Goal: Information Seeking & Learning: Understand process/instructions

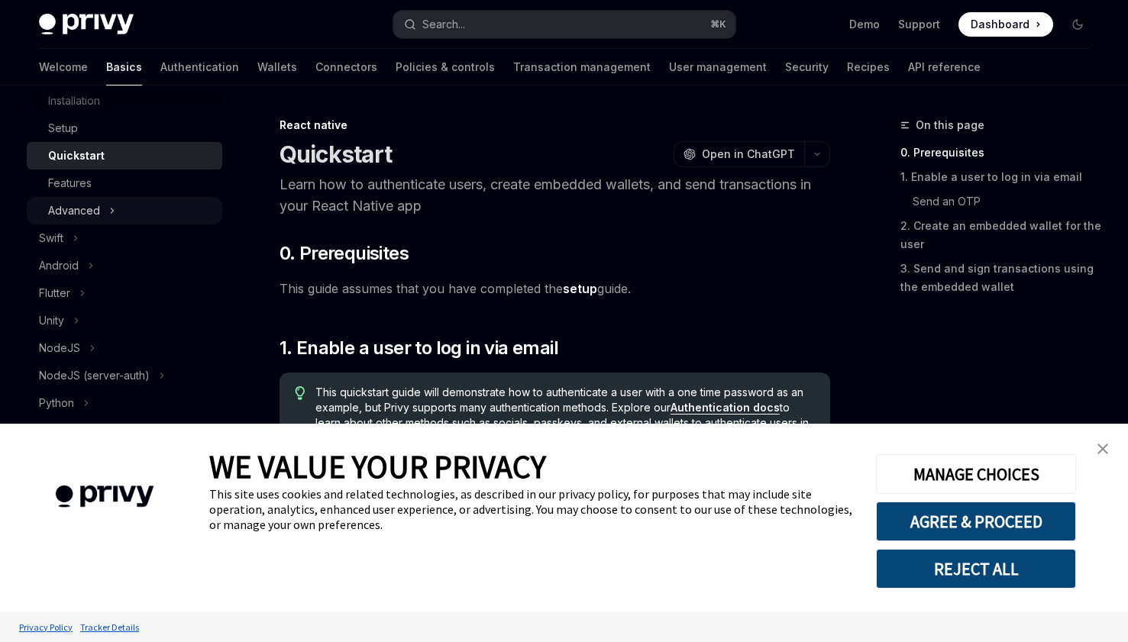
scroll to position [335, 0]
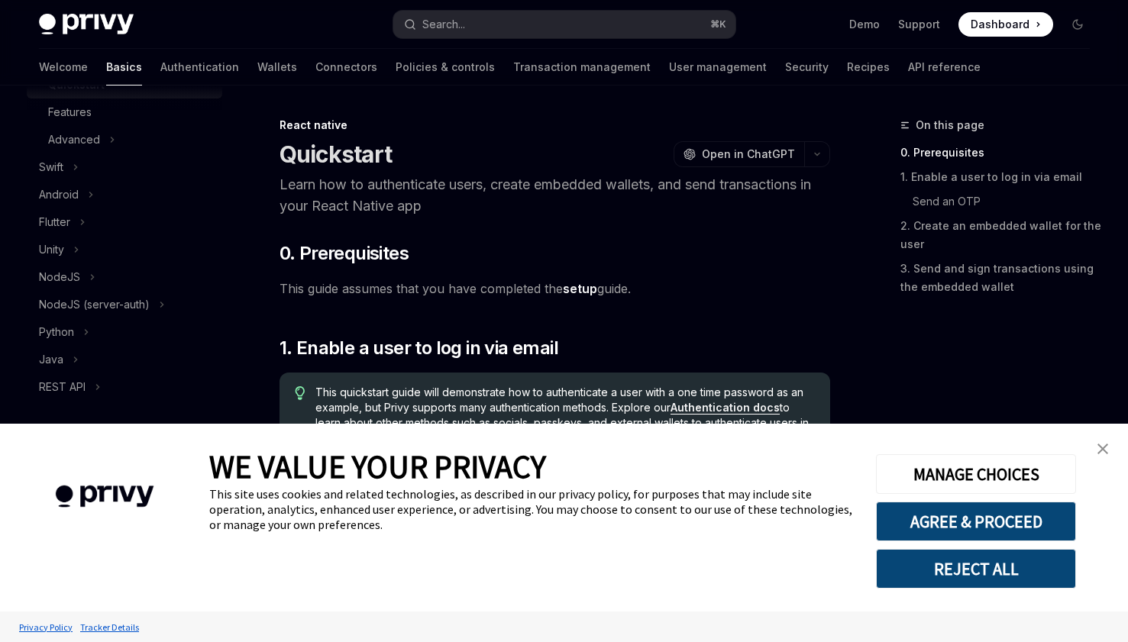
click at [1106, 451] on img "close banner" at bounding box center [1103, 449] width 11 height 11
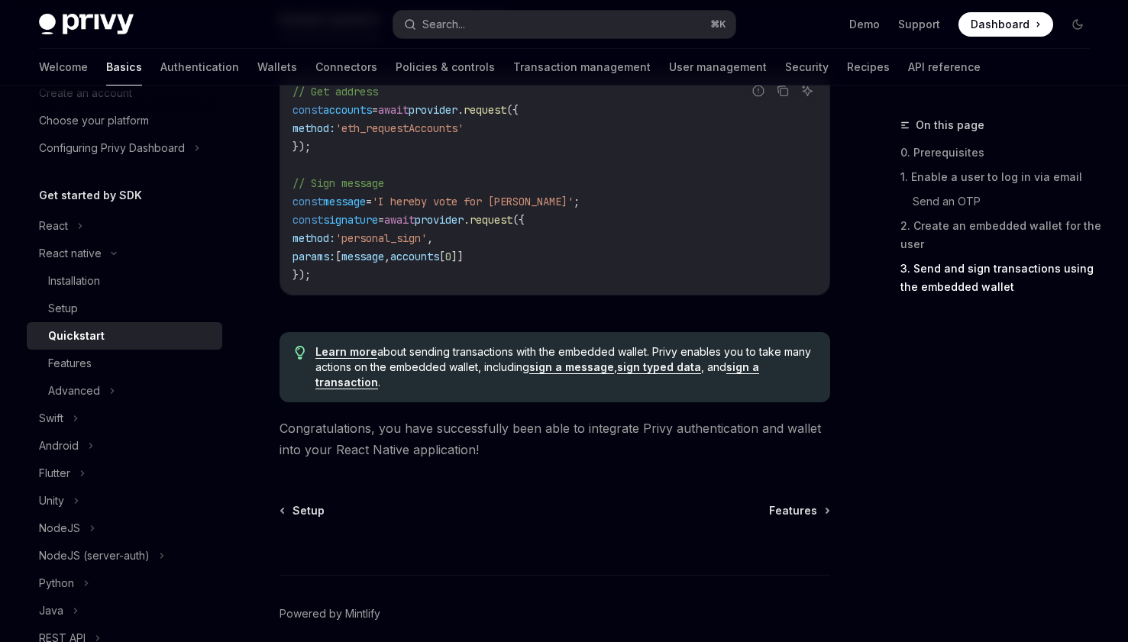
scroll to position [0, 0]
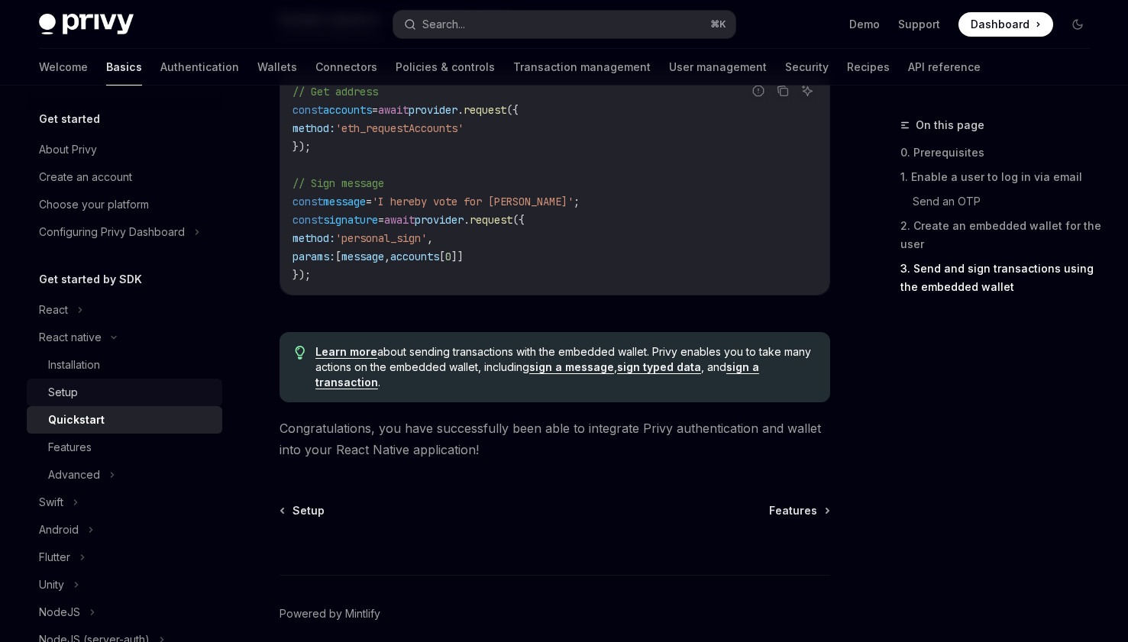
click at [110, 402] on link "Setup" at bounding box center [125, 392] width 196 height 27
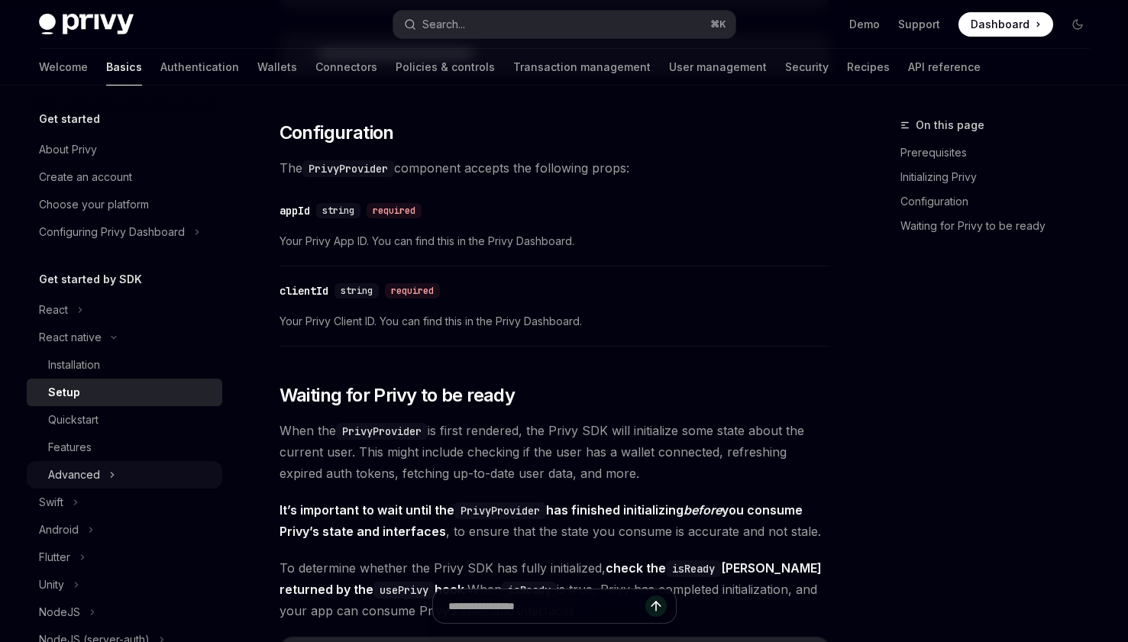
scroll to position [825, 0]
click at [77, 473] on div "Advanced" at bounding box center [74, 475] width 52 height 18
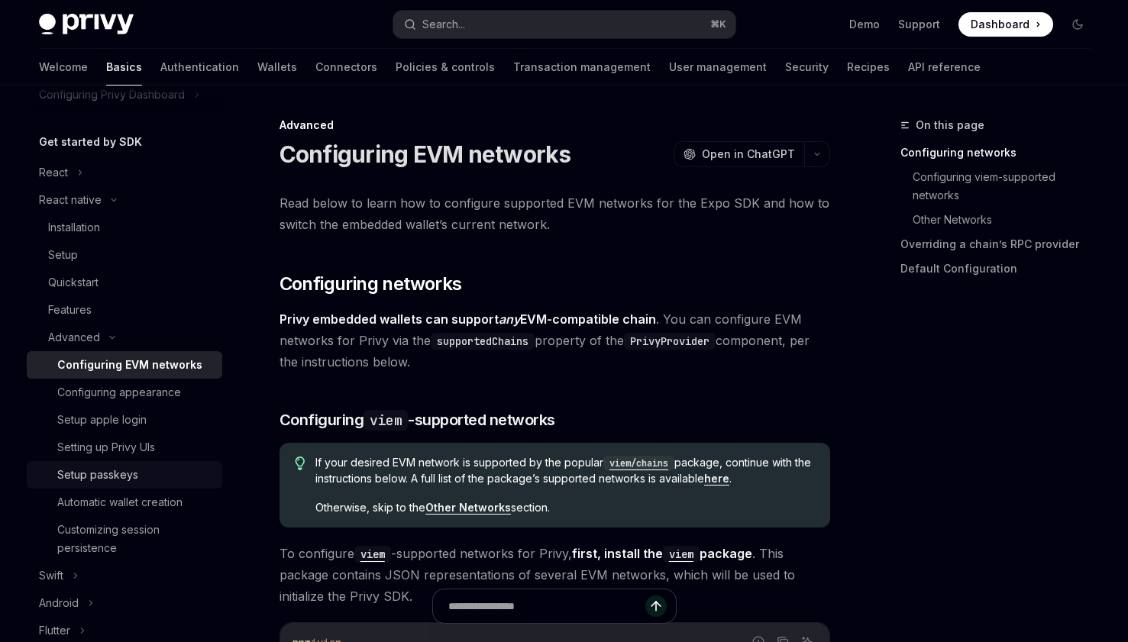
scroll to position [139, 0]
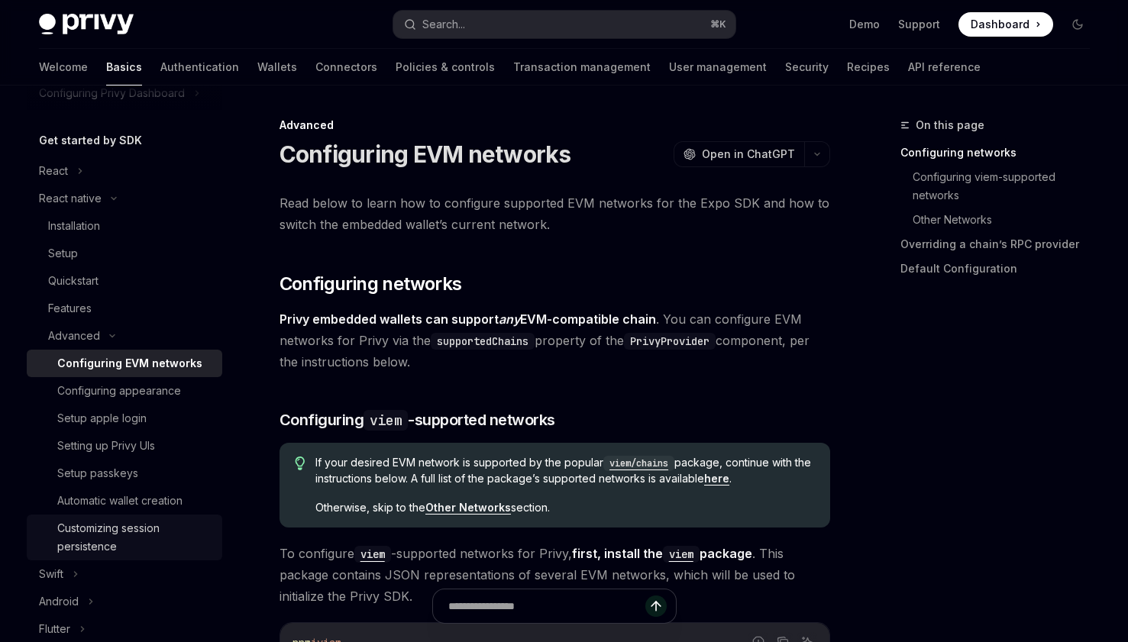
click at [117, 548] on div "Customizing session persistence" at bounding box center [135, 537] width 156 height 37
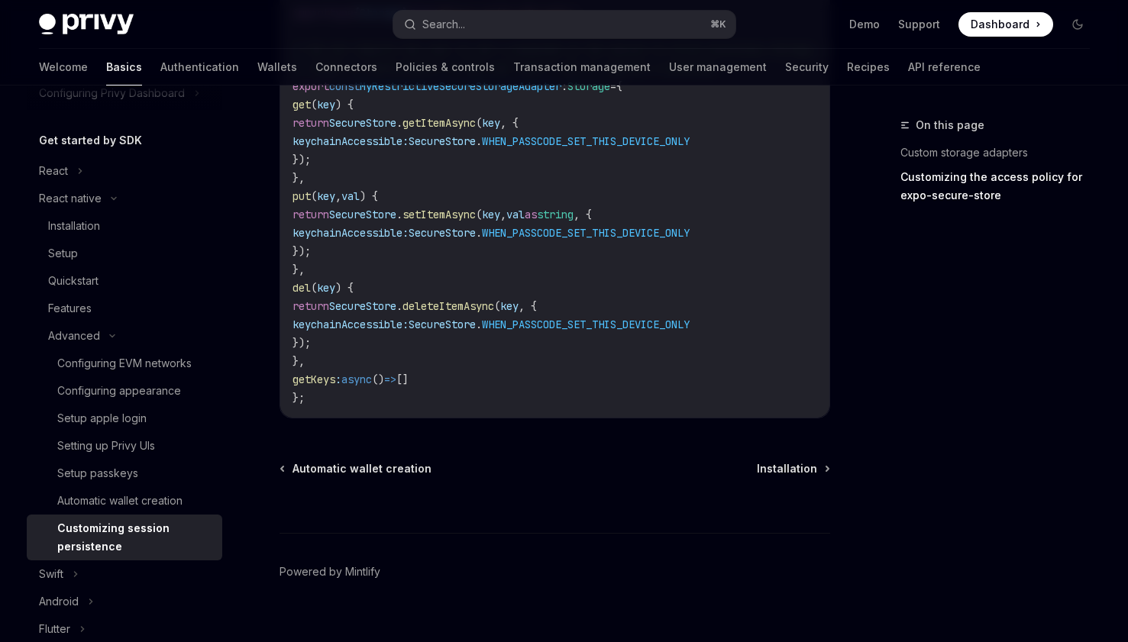
scroll to position [1089, 0]
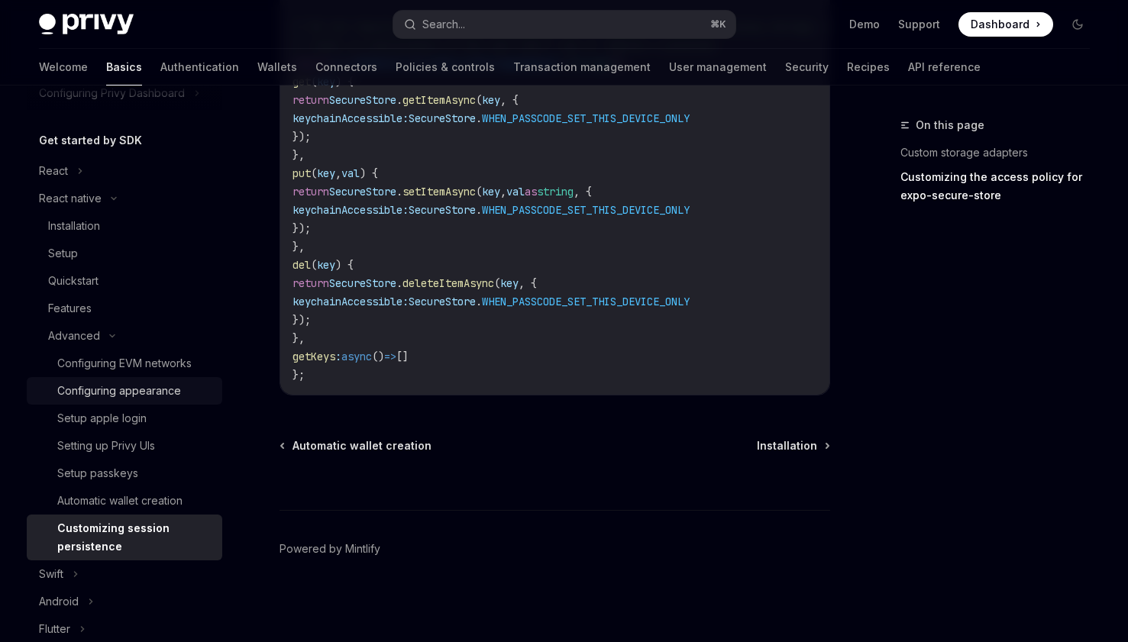
click at [181, 400] on link "Configuring appearance" at bounding box center [125, 390] width 196 height 27
type textarea "*"
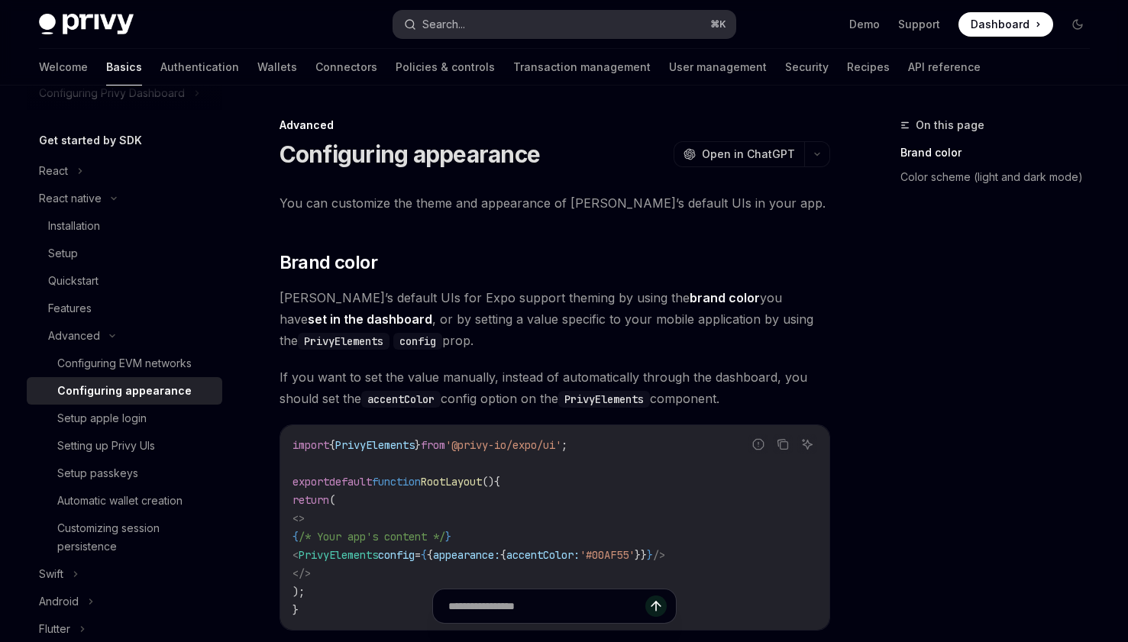
click at [484, 31] on button "Search... ⌘ K" at bounding box center [564, 24] width 342 height 27
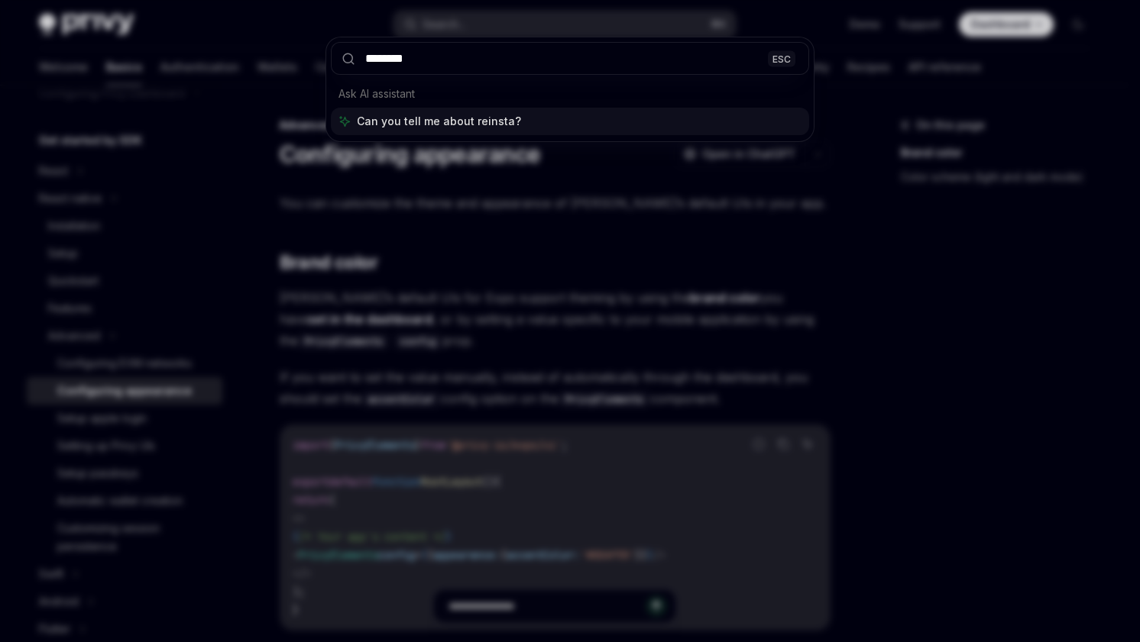
type input "*********"
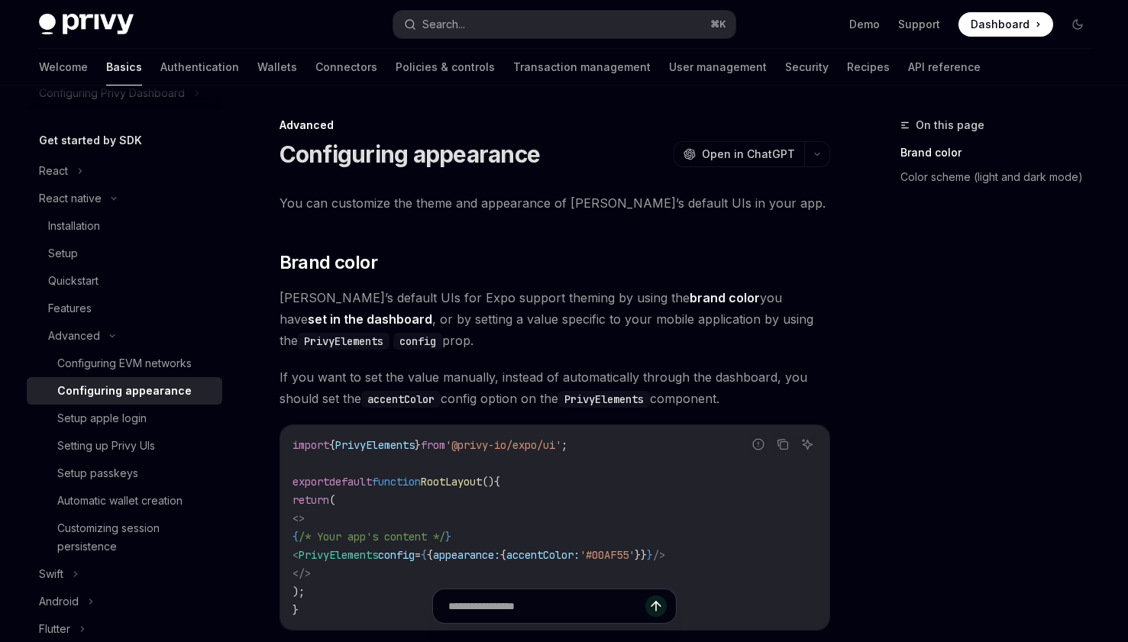
type textarea "*"
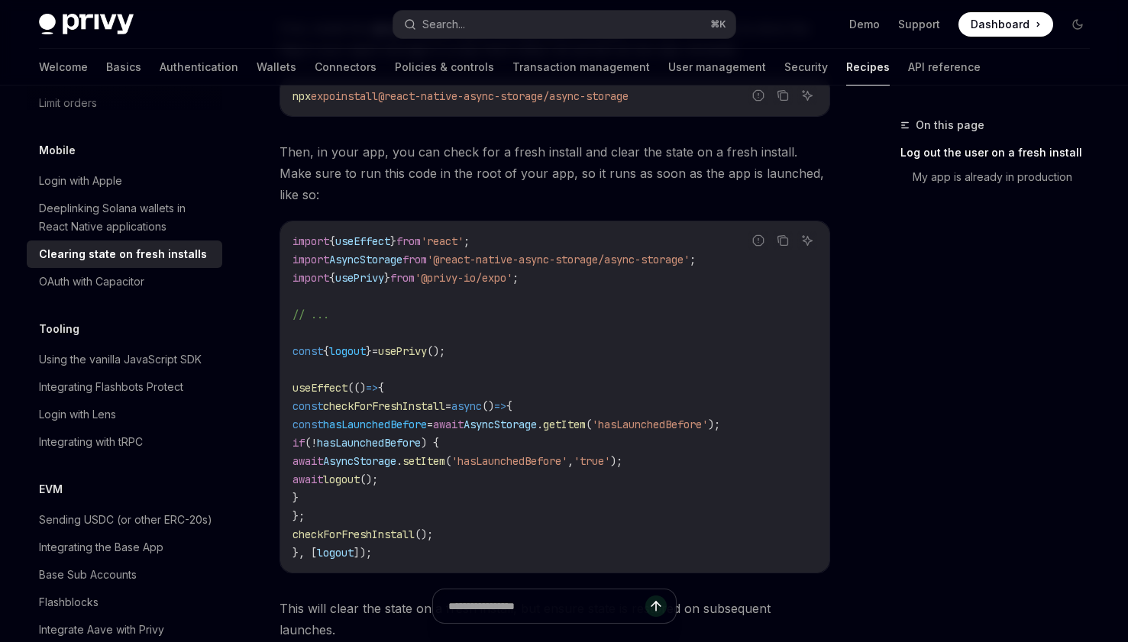
scroll to position [429, 0]
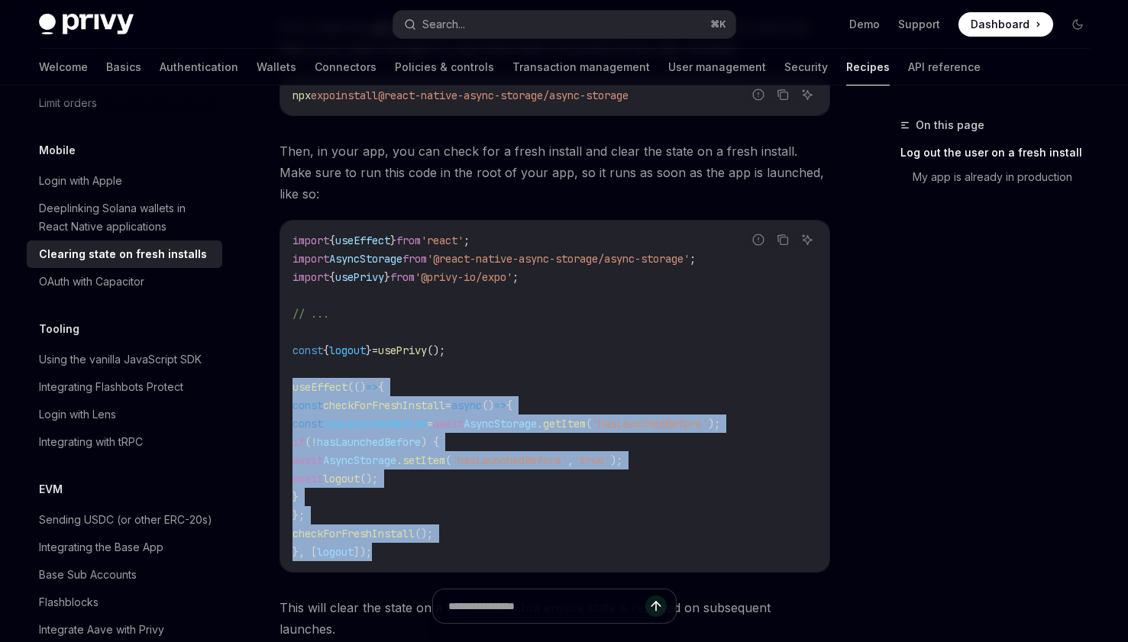
drag, startPoint x: 381, startPoint y: 527, endPoint x: 293, endPoint y: 372, distance: 178.2
click at [293, 372] on code "import { useEffect } from 'react' ; import AsyncStorage from '@react-native-asy…" at bounding box center [555, 396] width 525 height 330
copy code "useEffect (() => { const checkForFreshInstall = async () => { const hasLaunched…"
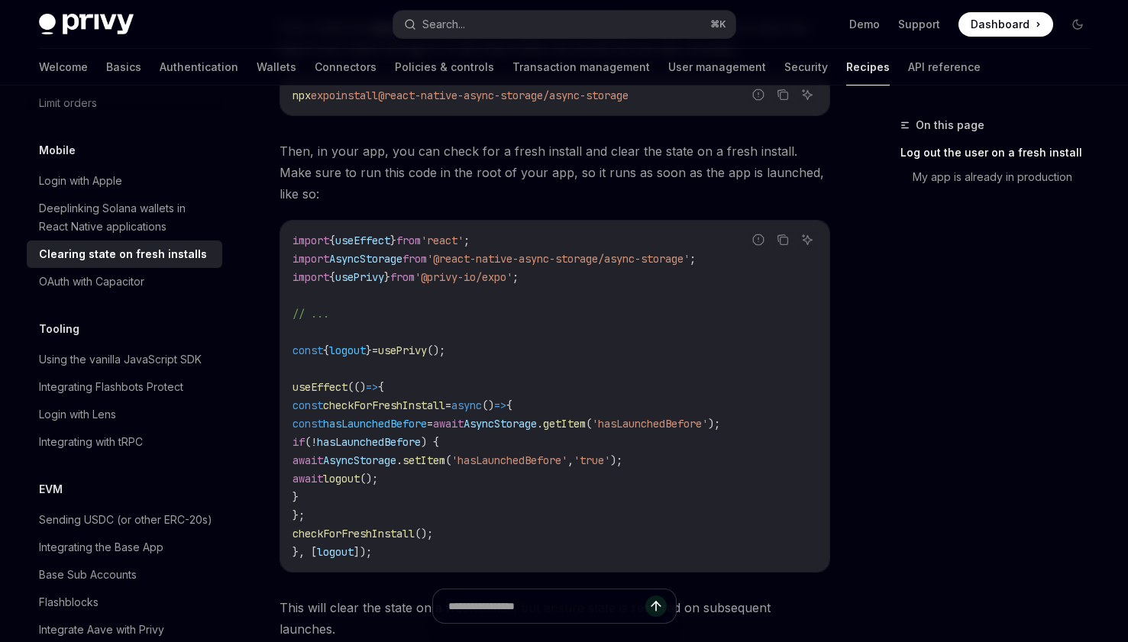
click at [892, 372] on div "On this page Log out the user on a fresh install My app is already in production" at bounding box center [986, 379] width 232 height 526
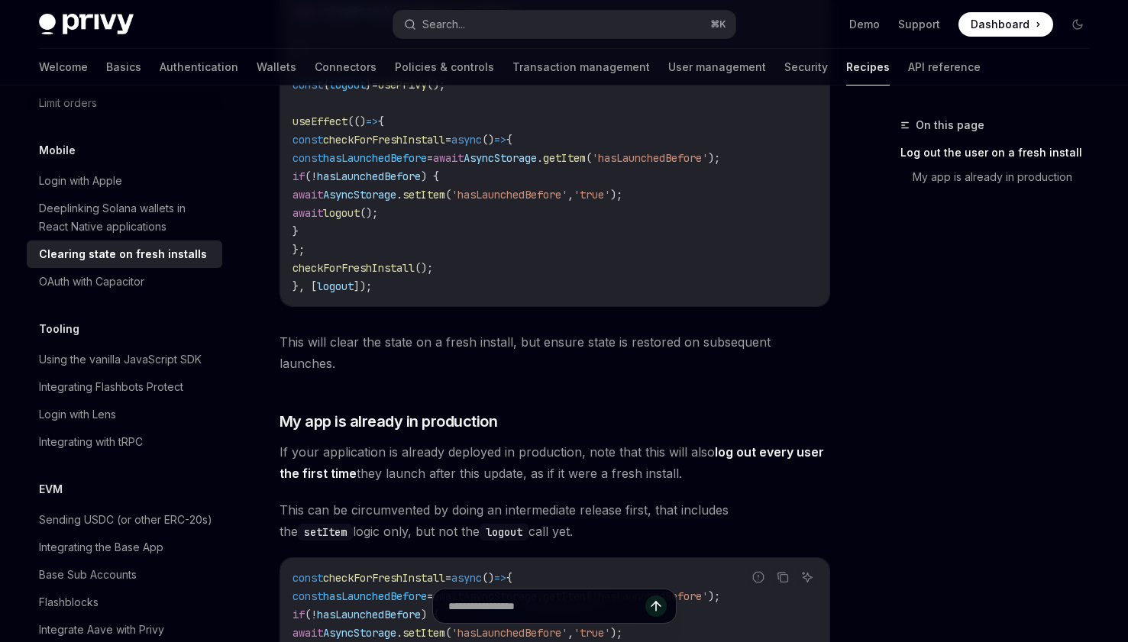
scroll to position [710, 0]
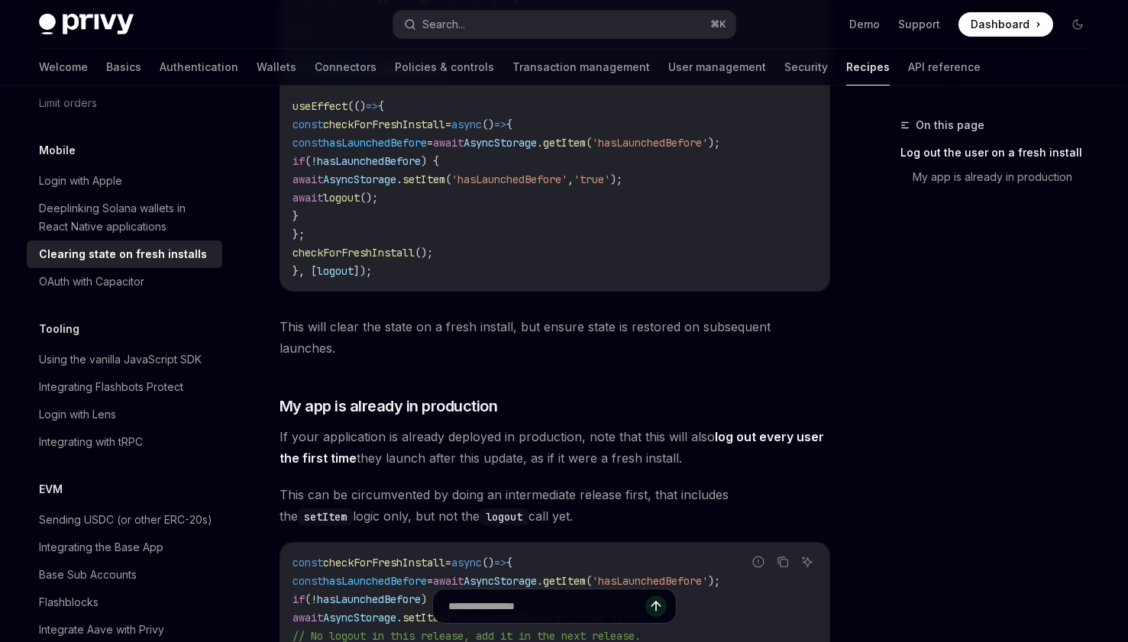
click at [918, 268] on div "On this page Log out the user on a fresh install My app is already in production" at bounding box center [986, 379] width 232 height 526
